Goal: Transaction & Acquisition: Purchase product/service

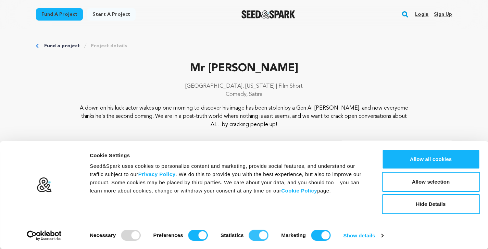
click at [251, 236] on input "Statistics" at bounding box center [259, 235] width 20 height 11
checkbox input "false"
click at [315, 234] on input "Marketing" at bounding box center [321, 235] width 20 height 11
checkbox input "false"
click at [192, 237] on input "Preferences" at bounding box center [198, 235] width 20 height 11
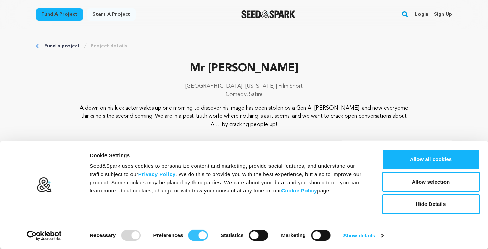
checkbox input "false"
click at [427, 179] on button "Allow selection" at bounding box center [431, 182] width 98 height 20
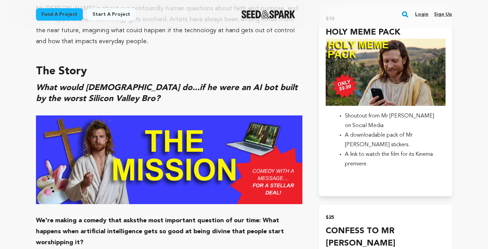
scroll to position [510, 0]
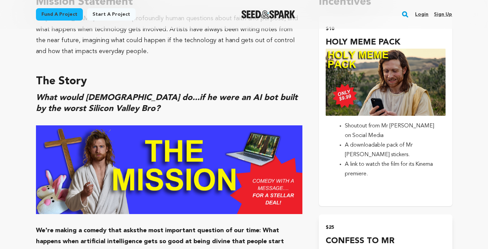
click at [359, 157] on span "A downloadable pack of Mr Jesus stickers." at bounding box center [379, 149] width 68 height 15
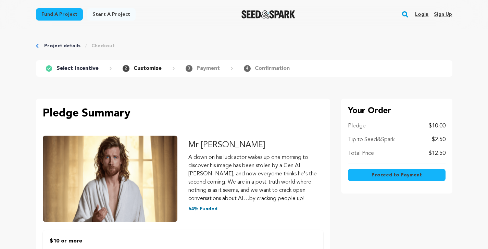
click at [421, 14] on link "Login" at bounding box center [421, 14] width 13 height 11
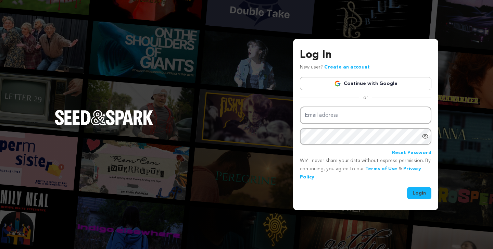
type input "[PERSON_NAME][EMAIL_ADDRESS][PERSON_NAME][DOMAIN_NAME]"
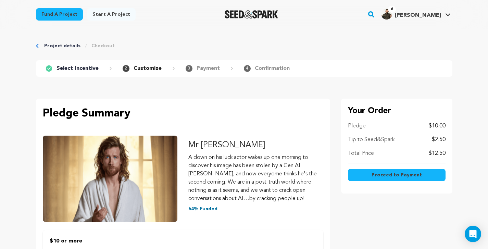
click at [391, 178] on span "Proceed to Payment" at bounding box center [396, 174] width 50 height 7
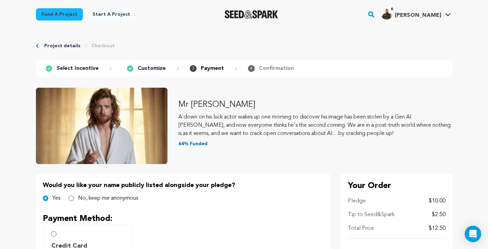
click at [66, 45] on link "Project details" at bounding box center [62, 45] width 36 height 7
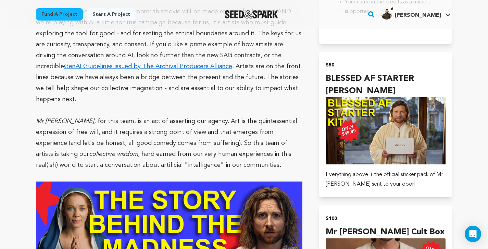
scroll to position [894, 0]
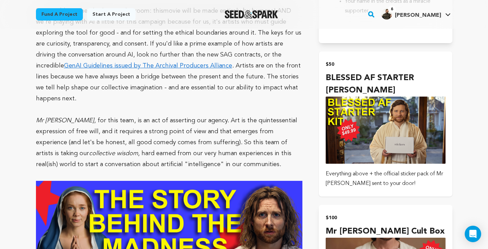
click at [394, 171] on span "Everything above + the official sticker pack of Mr [PERSON_NAME] sent to your d…" at bounding box center [384, 178] width 117 height 15
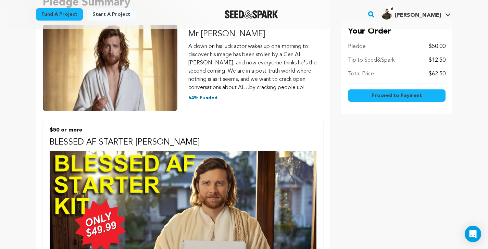
scroll to position [113, 0]
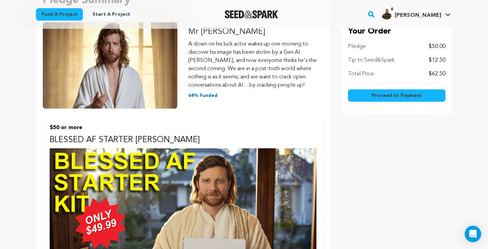
click at [400, 96] on span "Proceed to Payment" at bounding box center [396, 95] width 50 height 7
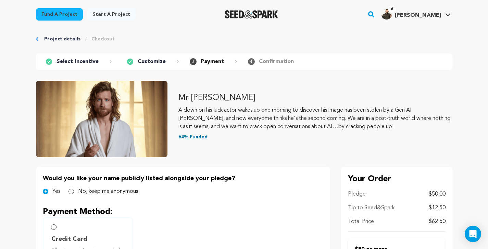
scroll to position [1, 0]
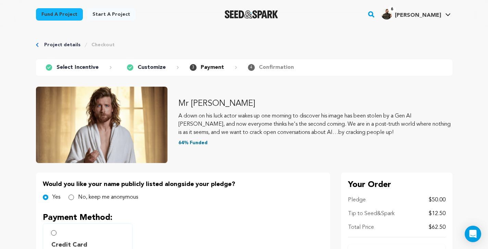
click at [64, 46] on link "Project details" at bounding box center [62, 44] width 36 height 7
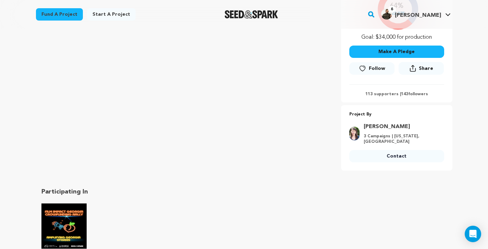
scroll to position [179, 0]
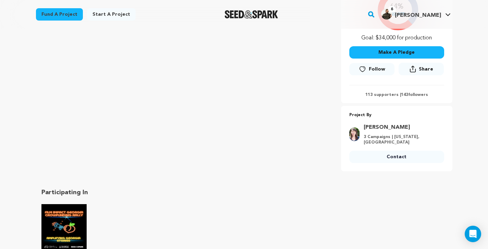
click at [392, 54] on button "Make A Pledge" at bounding box center [396, 52] width 95 height 12
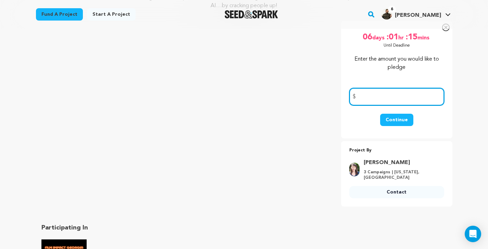
scroll to position [110, 0]
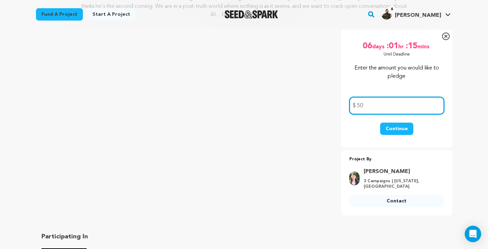
type input "50"
click at [398, 127] on button "Continue" at bounding box center [396, 129] width 33 height 12
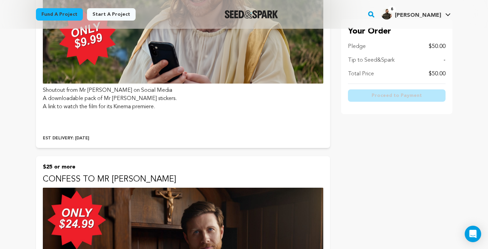
scroll to position [244, 0]
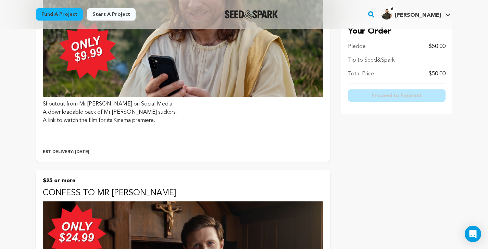
click at [186, 133] on p at bounding box center [183, 131] width 280 height 8
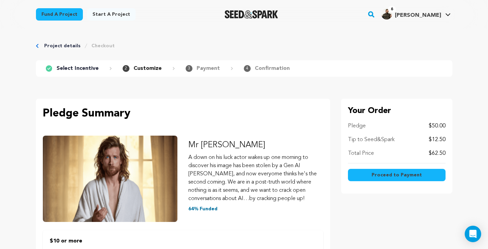
click at [382, 178] on button "Proceed to Payment" at bounding box center [397, 175] width 98 height 12
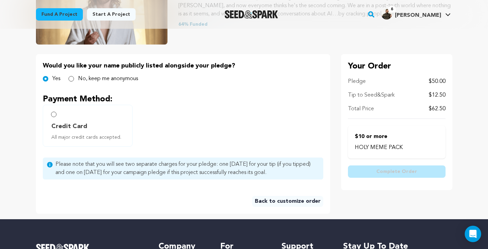
scroll to position [120, 0]
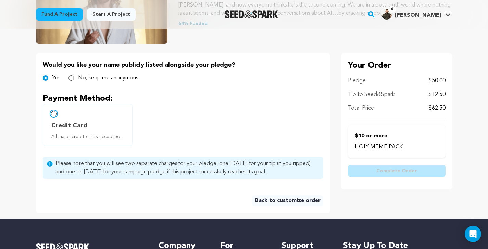
click at [54, 116] on input "Credit Card All major credit cards accepted." at bounding box center [53, 113] width 5 height 5
radio input "false"
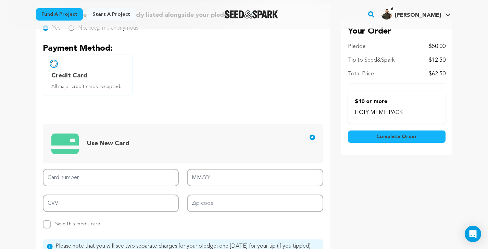
scroll to position [175, 0]
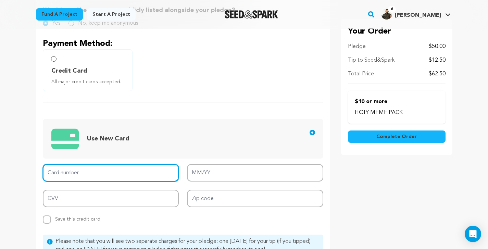
click at [103, 175] on input "Card number" at bounding box center [111, 172] width 136 height 17
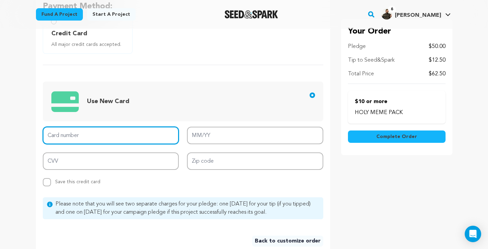
scroll to position [215, 0]
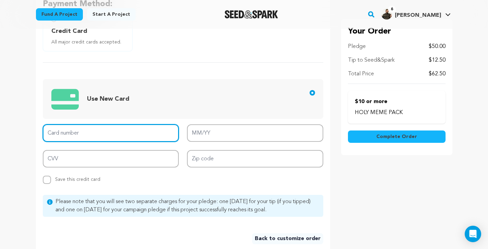
click at [89, 137] on input "Card number" at bounding box center [111, 132] width 136 height 17
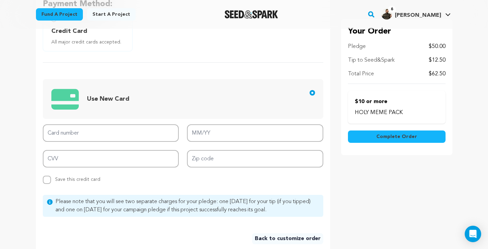
type input "4431223041188987"
type input "01/30"
type input "674"
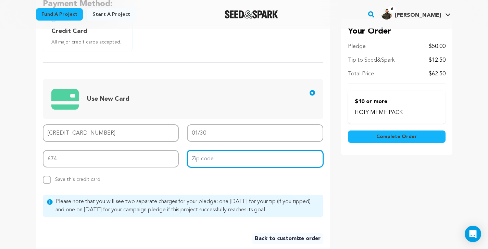
click at [225, 152] on input "Zip code" at bounding box center [255, 158] width 136 height 17
type input "90049"
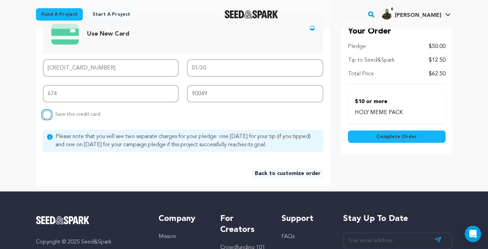
scroll to position [281, 0]
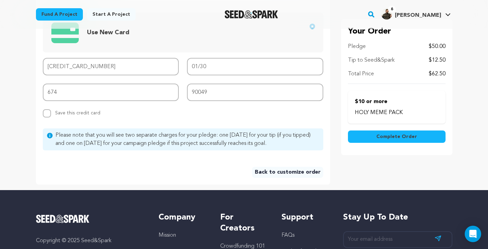
click at [379, 133] on button "Complete Order" at bounding box center [397, 136] width 98 height 12
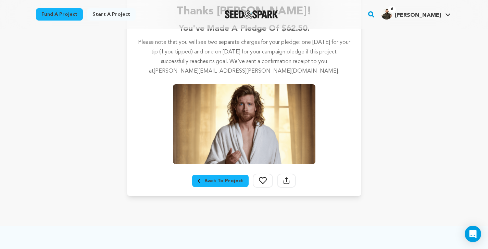
scroll to position [128, 0]
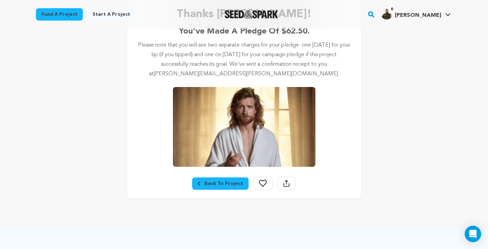
click at [222, 182] on div "Back To Project" at bounding box center [221, 183] width 46 height 7
